Goal: Information Seeking & Learning: Learn about a topic

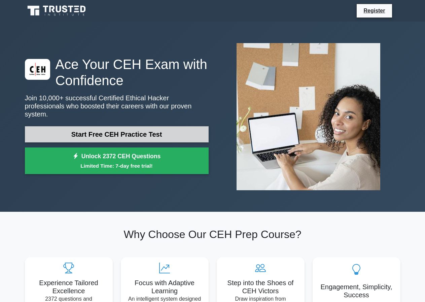
click at [135, 132] on link "Start Free CEH Practice Test" at bounding box center [117, 134] width 184 height 16
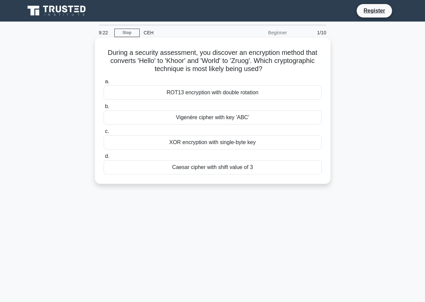
click at [229, 167] on div "Caesar cipher with shift value of 3" at bounding box center [213, 167] width 218 height 14
click at [104, 158] on input "d. Caesar cipher with shift value of 3" at bounding box center [104, 156] width 0 height 4
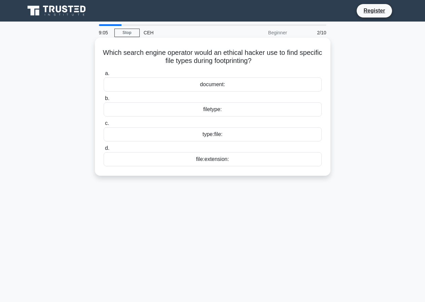
click at [212, 162] on div "file:extension:" at bounding box center [213, 159] width 218 height 14
click at [104, 150] on input "d. file:extension:" at bounding box center [104, 148] width 0 height 4
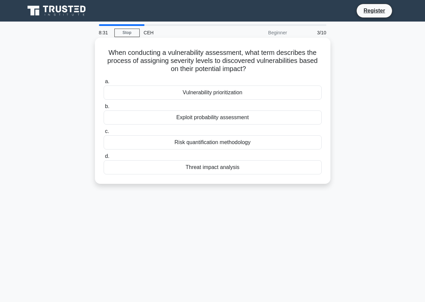
click at [204, 119] on div "Exploit probability assessment" at bounding box center [213, 117] width 218 height 14
click at [104, 109] on input "b. Exploit probability assessment" at bounding box center [104, 106] width 0 height 4
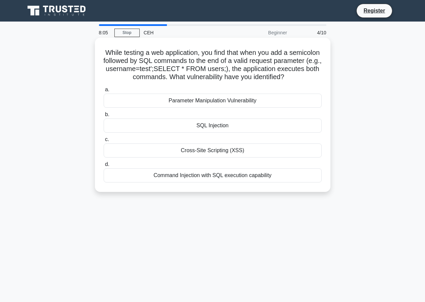
click at [198, 149] on div "Cross-Site Scripting (XSS)" at bounding box center [213, 150] width 218 height 14
click at [104, 142] on input "c. Cross-Site Scripting (XSS)" at bounding box center [104, 139] width 0 height 4
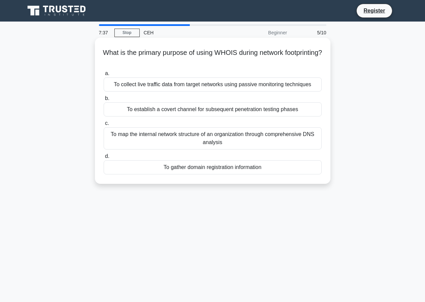
click at [234, 168] on div "To gather domain registration information" at bounding box center [213, 167] width 218 height 14
click at [104, 158] on input "d. To gather domain registration information" at bounding box center [104, 156] width 0 height 4
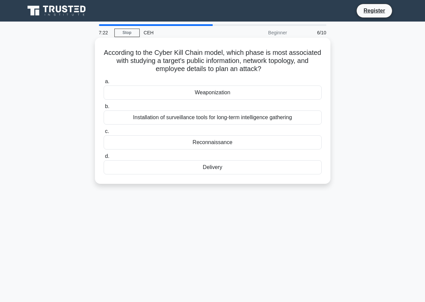
click at [211, 141] on div "Reconnaissance" at bounding box center [213, 142] width 218 height 14
click at [104, 134] on input "c. Reconnaissance" at bounding box center [104, 131] width 0 height 4
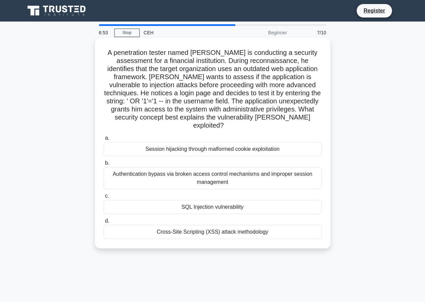
click at [166, 142] on div "Session hijacking through malformed cookie exploitation" at bounding box center [213, 149] width 218 height 14
click at [104, 140] on input "a. Session hijacking through malformed cookie exploitation" at bounding box center [104, 138] width 0 height 4
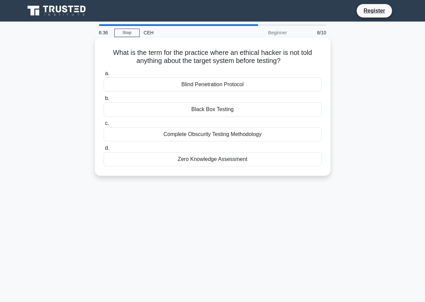
click at [193, 162] on div "Zero Knowledge Assessment" at bounding box center [213, 159] width 218 height 14
click at [104, 150] on input "d. Zero Knowledge Assessment" at bounding box center [104, 148] width 0 height 4
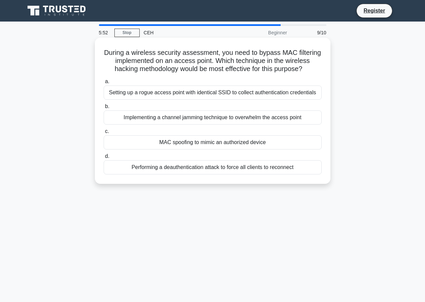
click at [224, 144] on div "MAC spoofing to mimic an authorized device" at bounding box center [213, 142] width 218 height 14
click at [104, 134] on input "c. MAC spoofing to mimic an authorized device" at bounding box center [104, 131] width 0 height 4
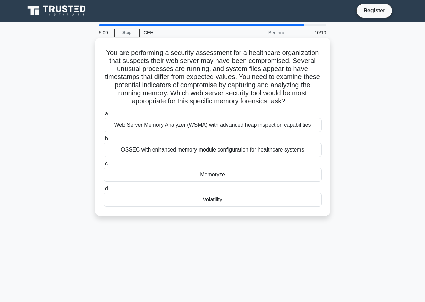
click at [155, 126] on div "Web Server Memory Analyzer (WSMA) with advanced heap inspection capabilities" at bounding box center [213, 125] width 218 height 14
click at [104, 116] on input "a. Web Server Memory Analyzer (WSMA) with advanced heap inspection capabilities" at bounding box center [104, 114] width 0 height 4
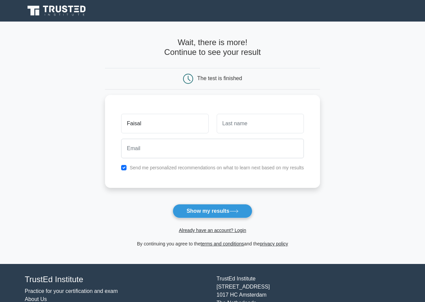
type input "Faisal"
type input "Iqbal"
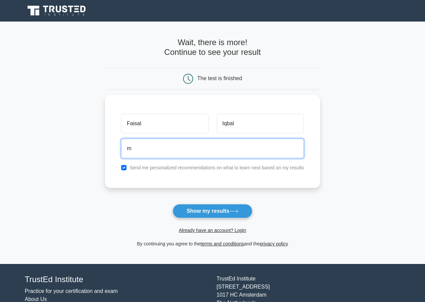
type input "mughal753500@gmail.com"
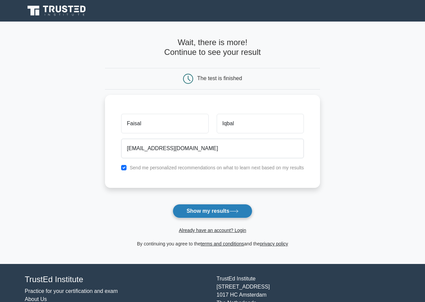
click at [213, 213] on button "Show my results" at bounding box center [212, 211] width 79 height 14
